Goal: Task Accomplishment & Management: Use online tool/utility

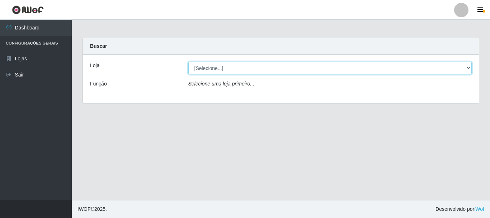
click at [258, 65] on select "[Selecione...] Casatudo BR" at bounding box center [330, 68] width 284 height 13
select select "197"
click at [188, 62] on select "[Selecione...] Casatudo BR" at bounding box center [330, 68] width 284 height 13
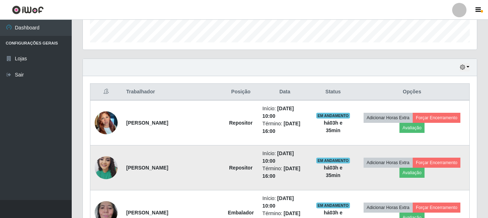
scroll to position [107, 0]
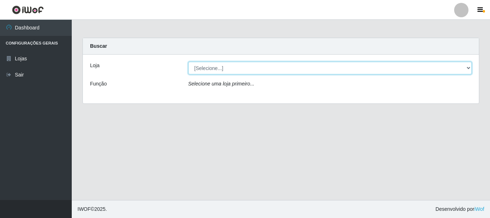
click at [202, 70] on select "[Selecione...] Casatudo BR" at bounding box center [330, 68] width 284 height 13
select select "197"
click at [188, 62] on select "[Selecione...] Casatudo BR" at bounding box center [330, 68] width 284 height 13
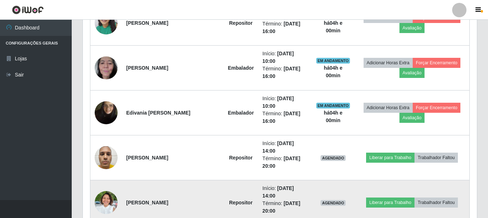
scroll to position [429, 0]
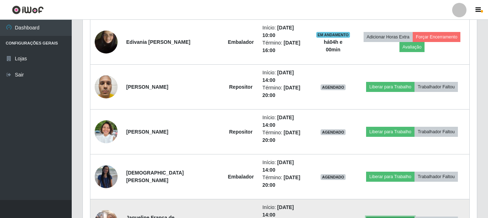
click at [389, 216] on button "Liberar para Trabalho" at bounding box center [390, 221] width 48 height 10
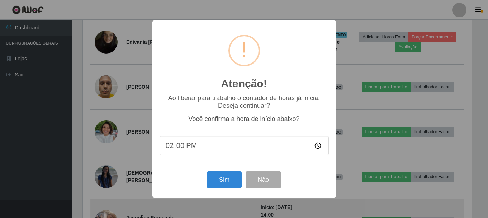
scroll to position [149, 391]
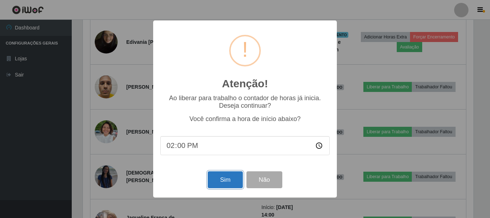
click at [236, 183] on button "Sim" at bounding box center [225, 179] width 35 height 17
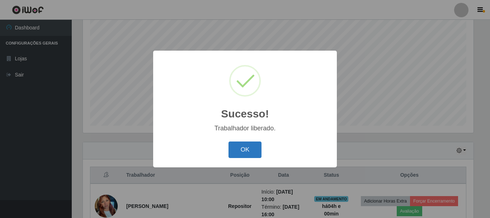
click at [242, 148] on button "OK" at bounding box center [244, 149] width 33 height 17
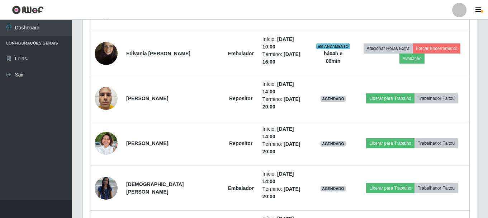
scroll to position [382, 0]
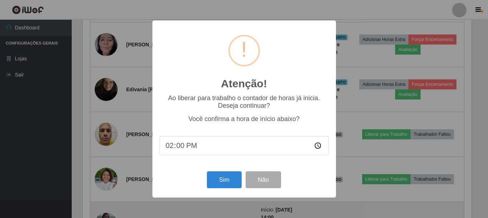
scroll to position [149, 391]
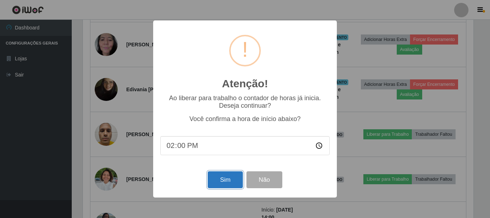
click at [217, 180] on button "Sim" at bounding box center [225, 179] width 35 height 17
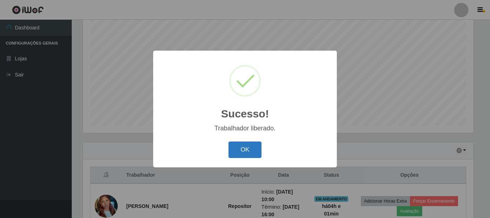
click at [245, 154] on button "OK" at bounding box center [244, 149] width 33 height 17
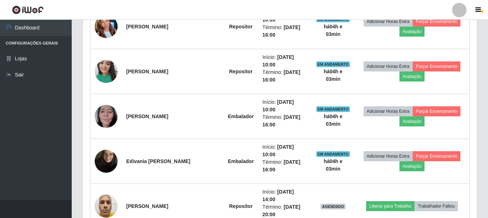
scroll to position [346, 0]
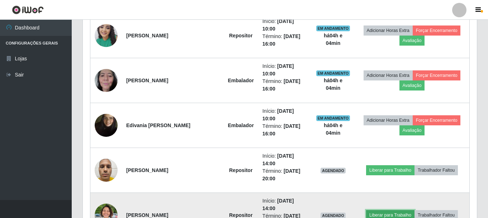
click at [390, 210] on button "Liberar para Trabalho" at bounding box center [390, 215] width 48 height 10
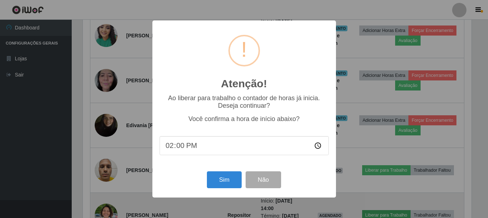
scroll to position [149, 391]
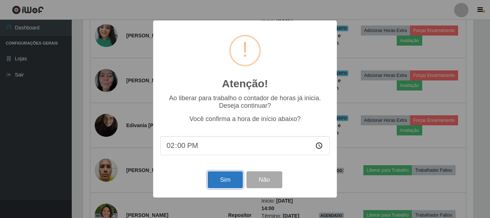
click at [238, 180] on button "Sim" at bounding box center [225, 179] width 35 height 17
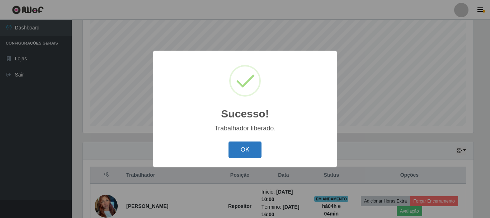
click at [245, 149] on button "OK" at bounding box center [244, 149] width 33 height 17
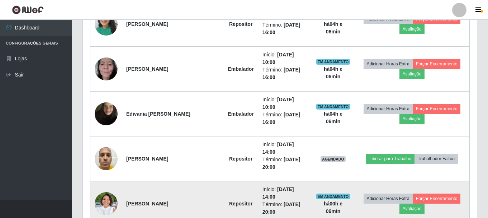
scroll to position [429, 0]
